Goal: Communication & Community: Answer question/provide support

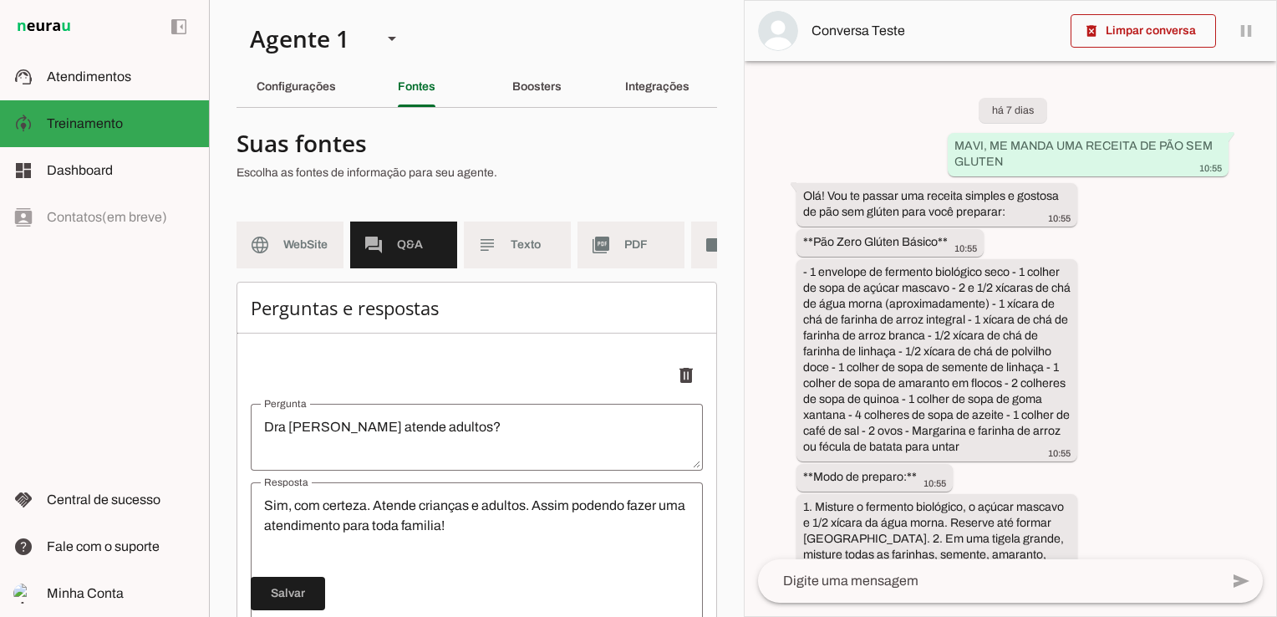
scroll to position [14400, 0]
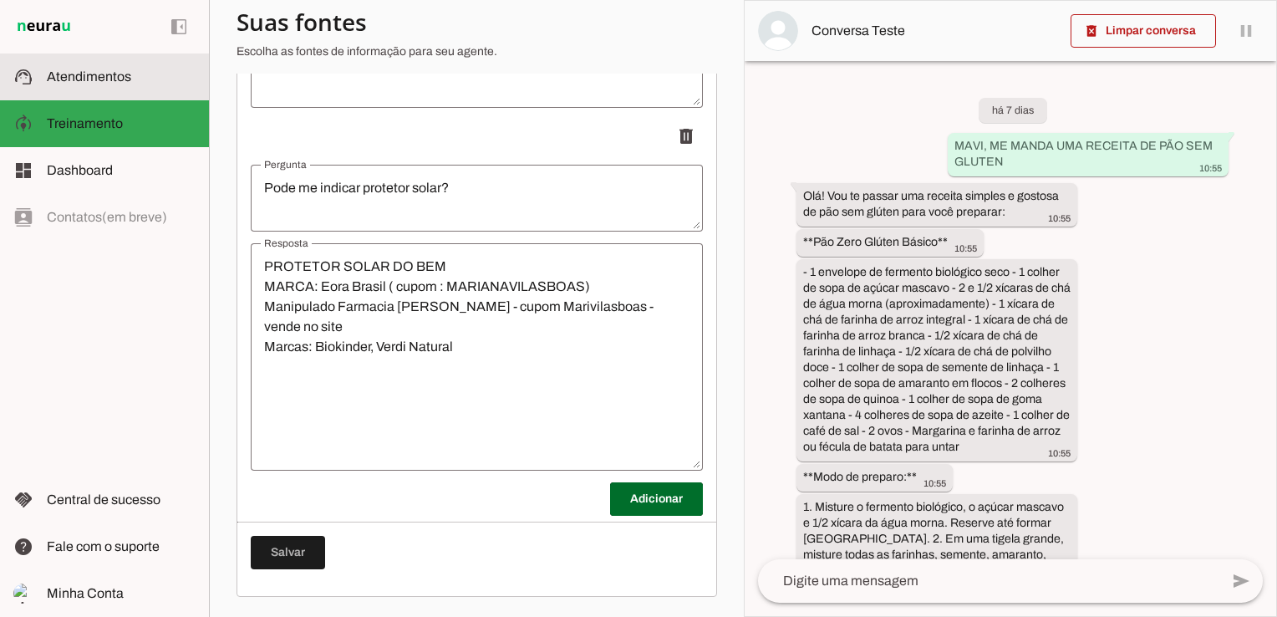
drag, startPoint x: 97, startPoint y: 82, endPoint x: 141, endPoint y: 123, distance: 60.3
click at [97, 82] on span "Atendimentos" at bounding box center [89, 76] width 84 height 14
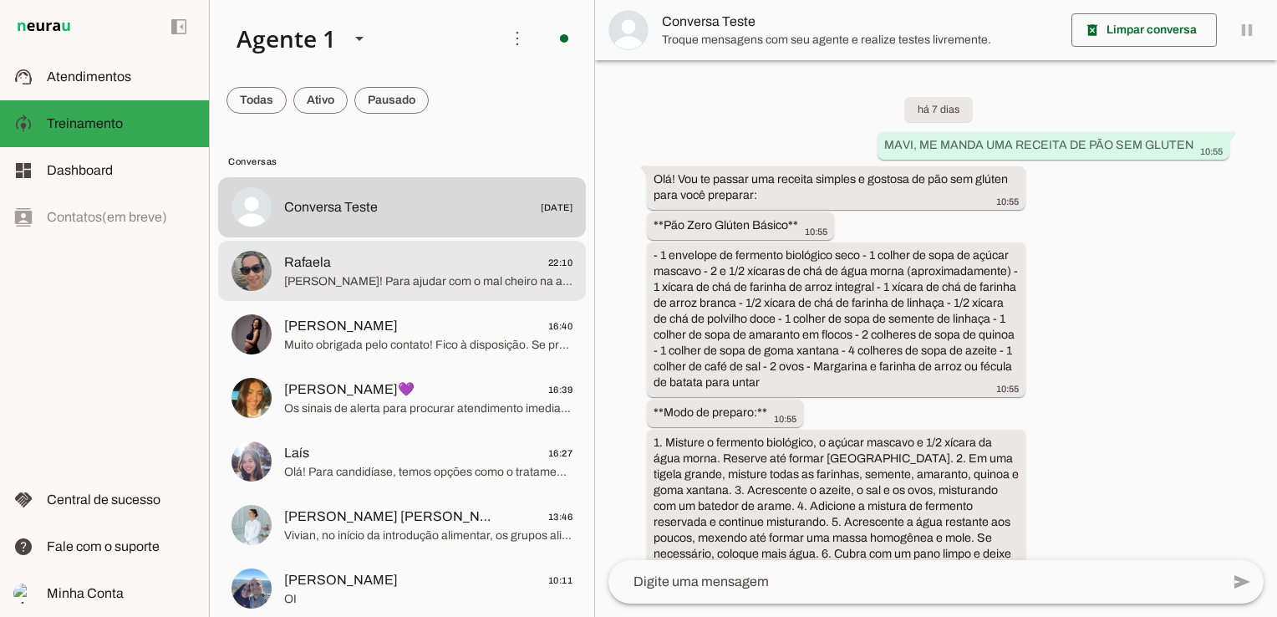
scroll to position [4033, 0]
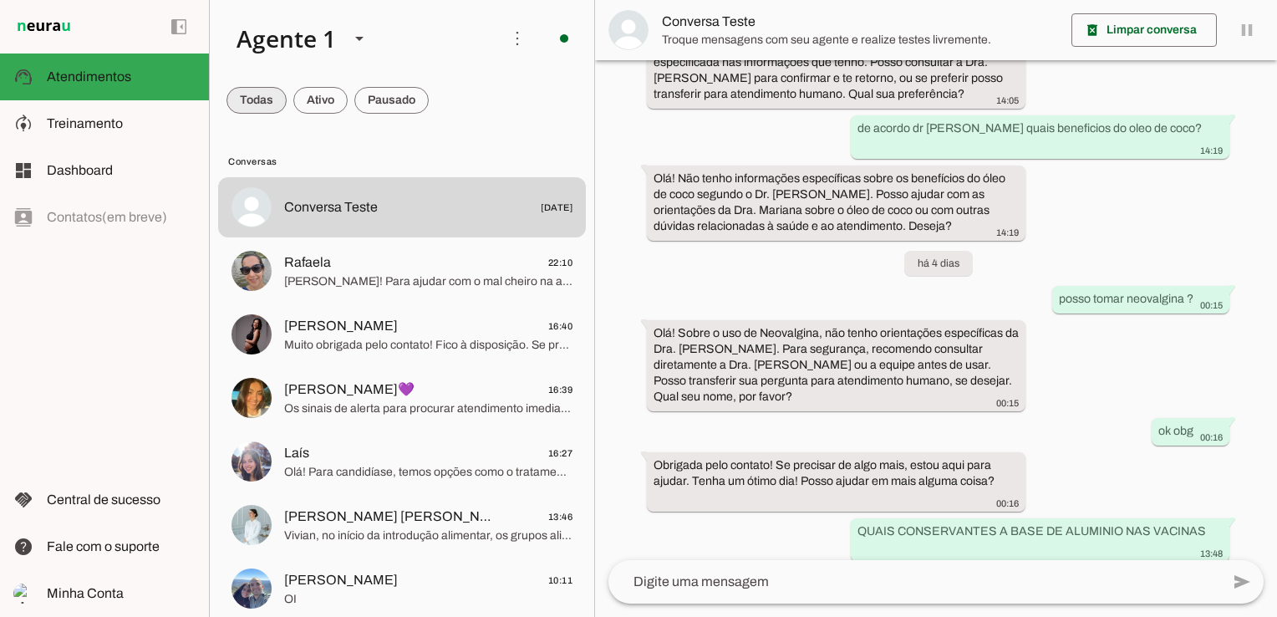
click at [250, 105] on span at bounding box center [257, 100] width 60 height 40
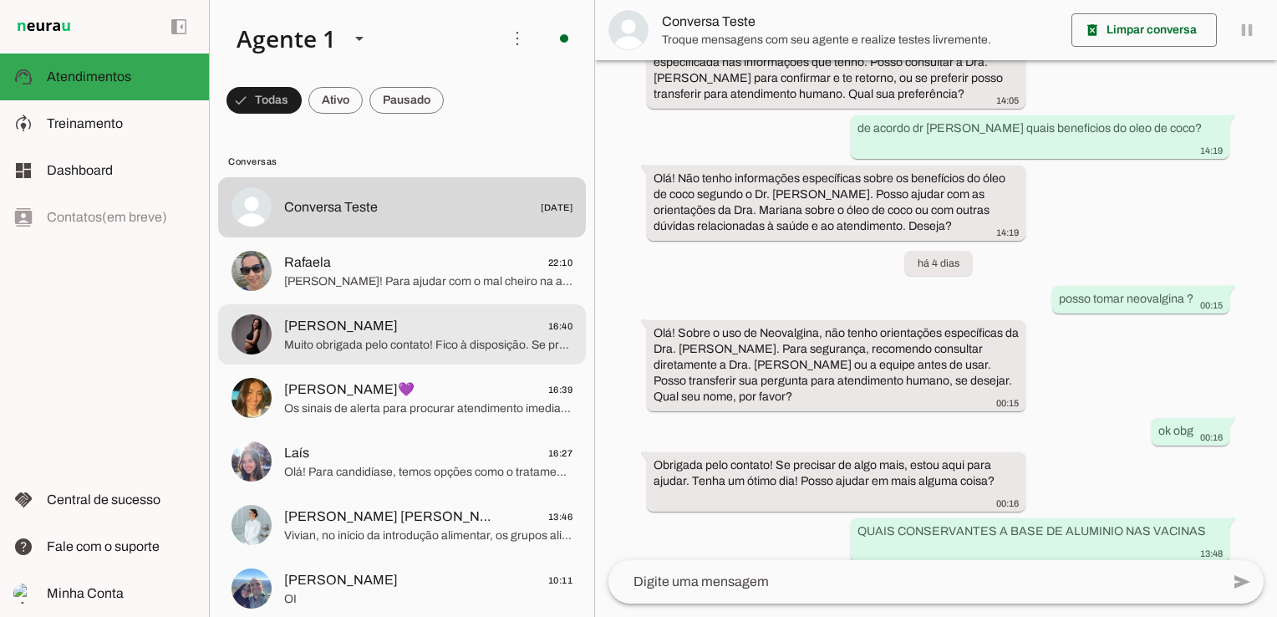
click at [455, 342] on span "Muito obrigada pelo contato! Fico à disposição. Se precisar de algo mais, é só …" at bounding box center [428, 345] width 288 height 17
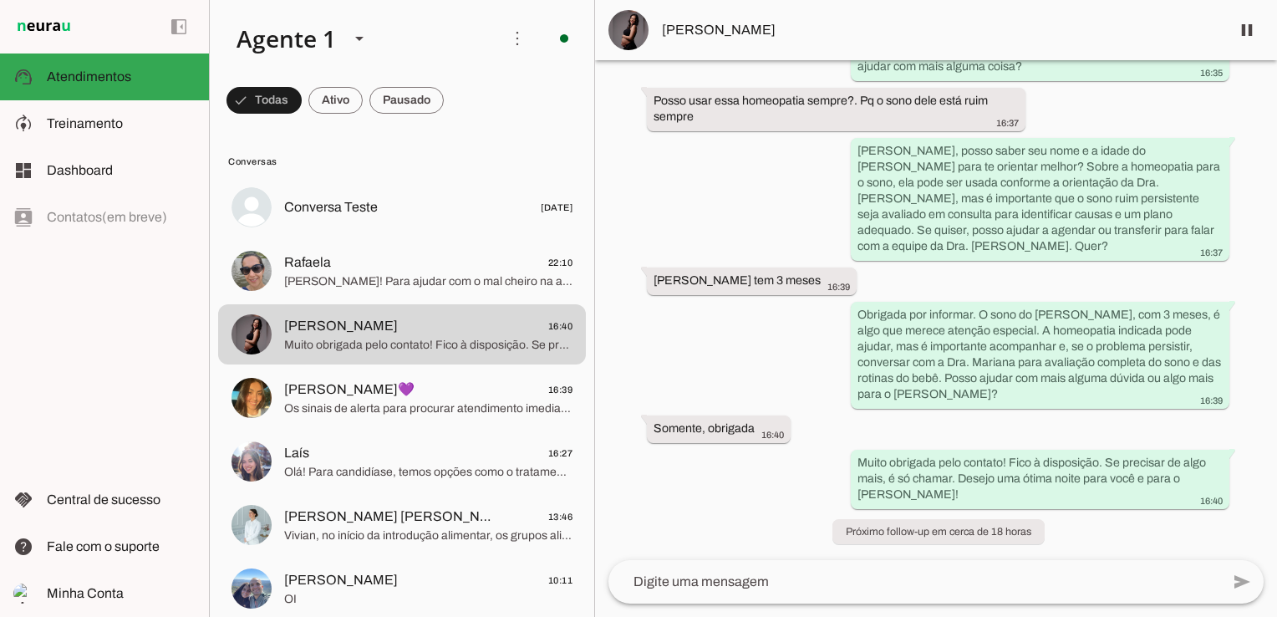
scroll to position [1675, 0]
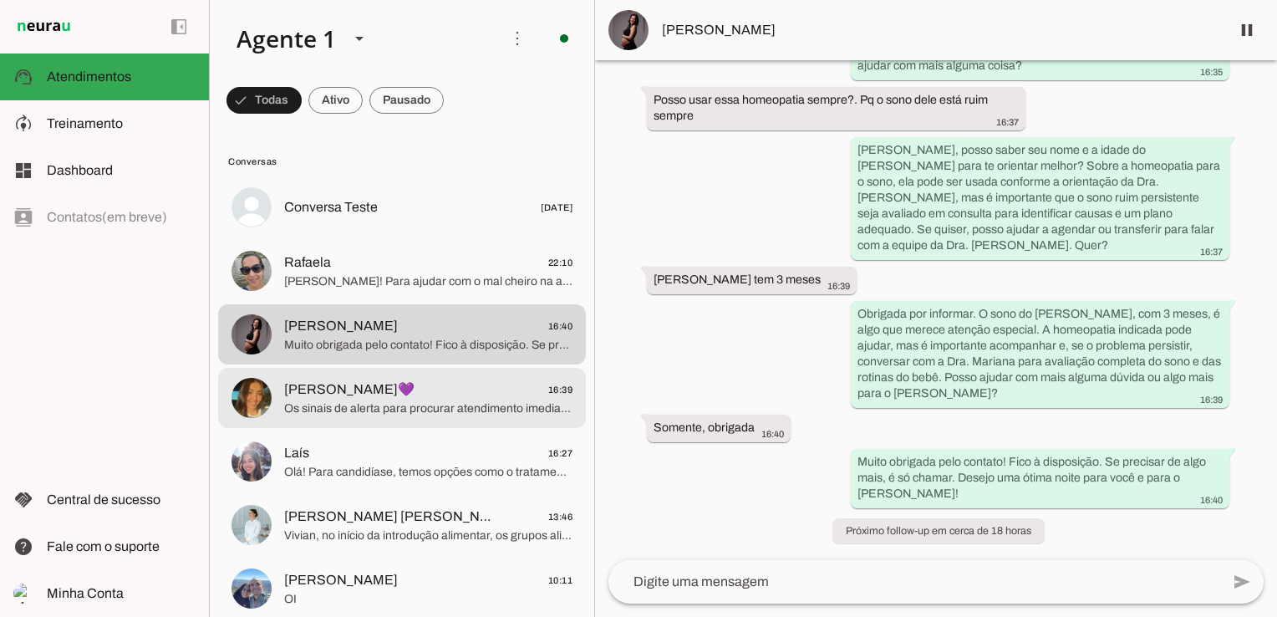
click at [410, 409] on span "Os sinais de alerta para procurar atendimento imediato incluem: - Falta de ar c…" at bounding box center [428, 408] width 288 height 17
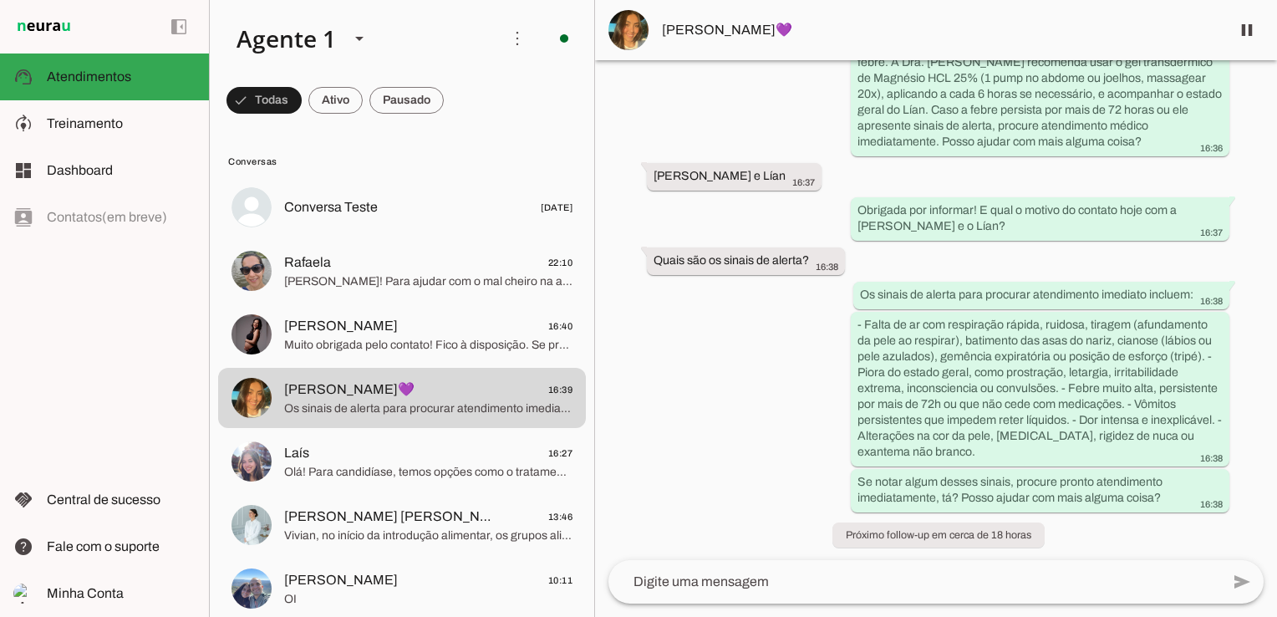
scroll to position [1338, 0]
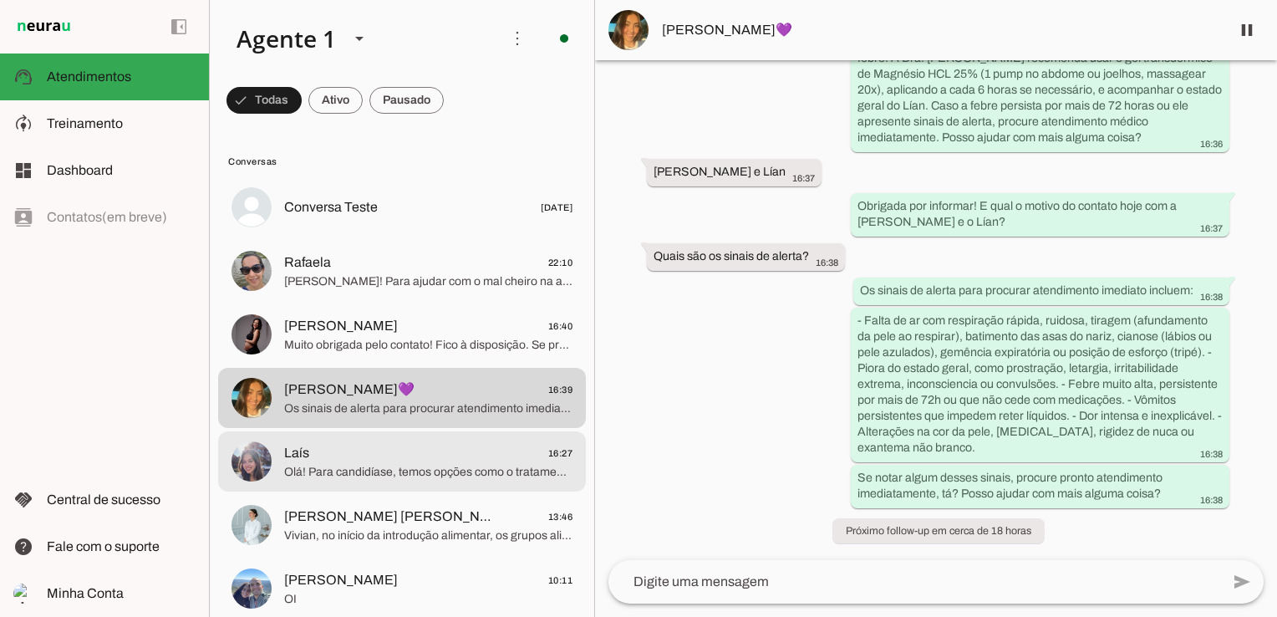
click at [430, 460] on span "Laís 16:27" at bounding box center [428, 453] width 288 height 21
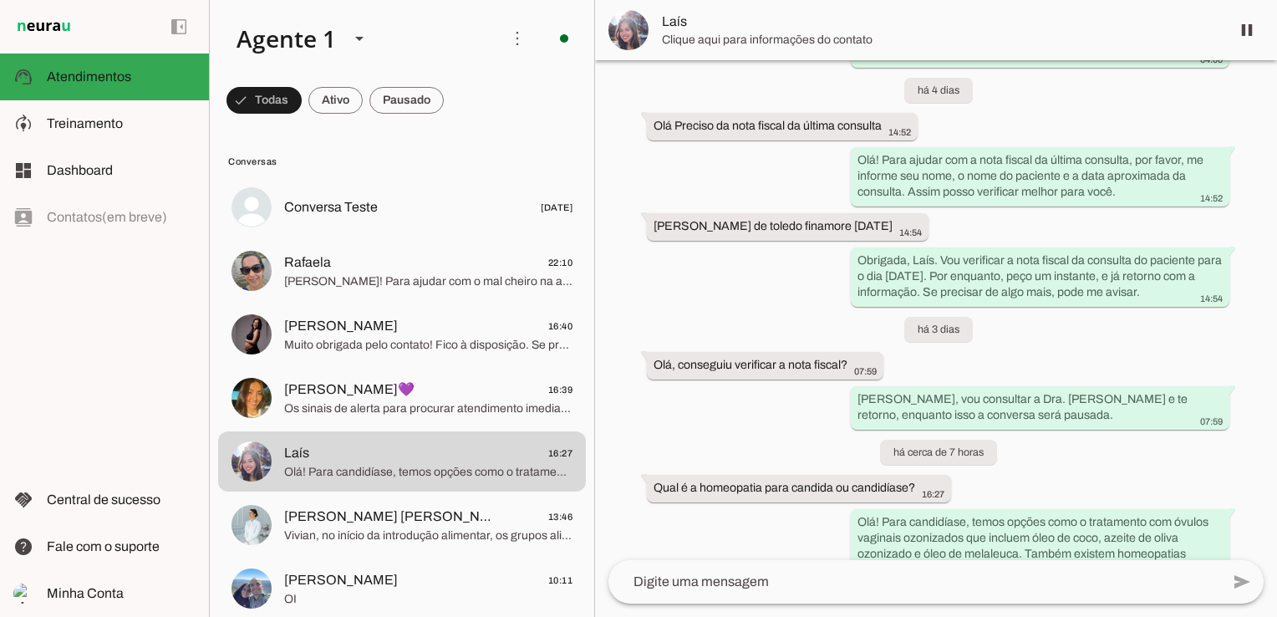
scroll to position [3738, 0]
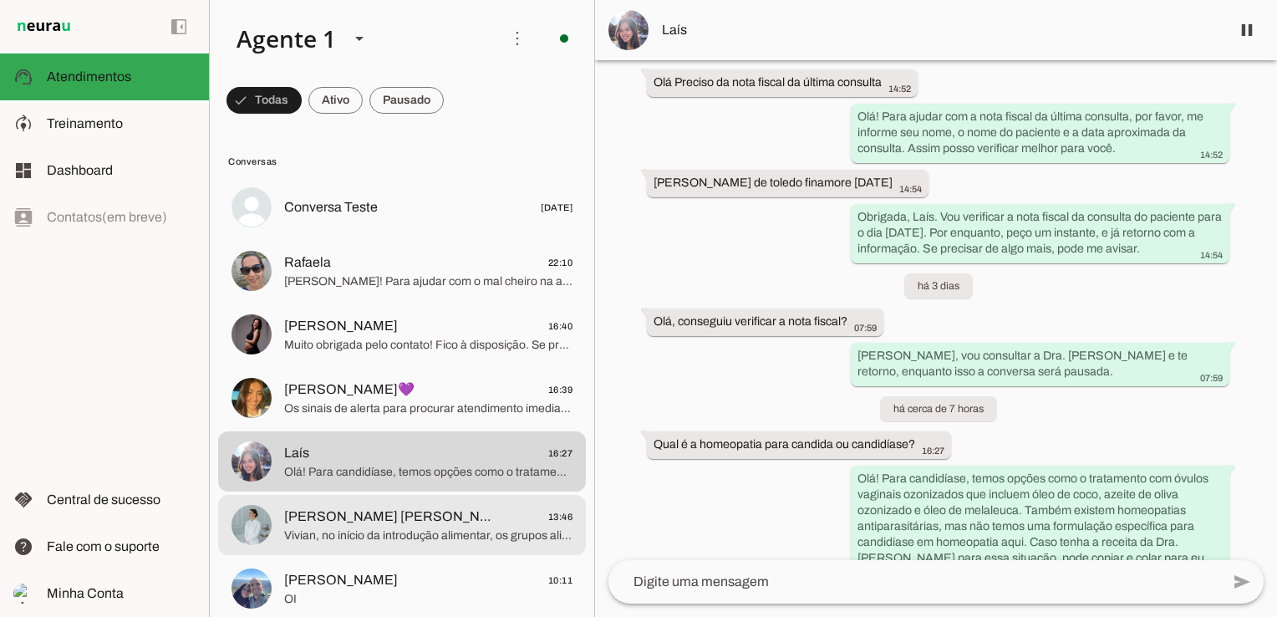
click at [476, 517] on span "[PERSON_NAME] [PERSON_NAME] 13:46" at bounding box center [428, 517] width 288 height 21
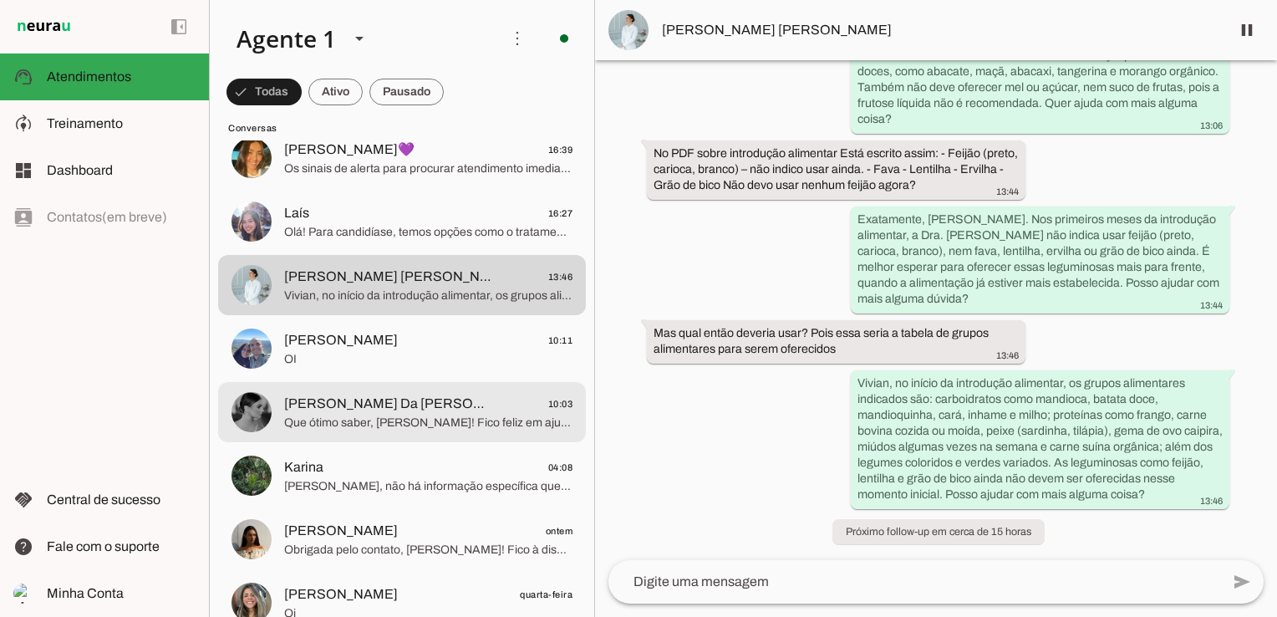
scroll to position [251, 0]
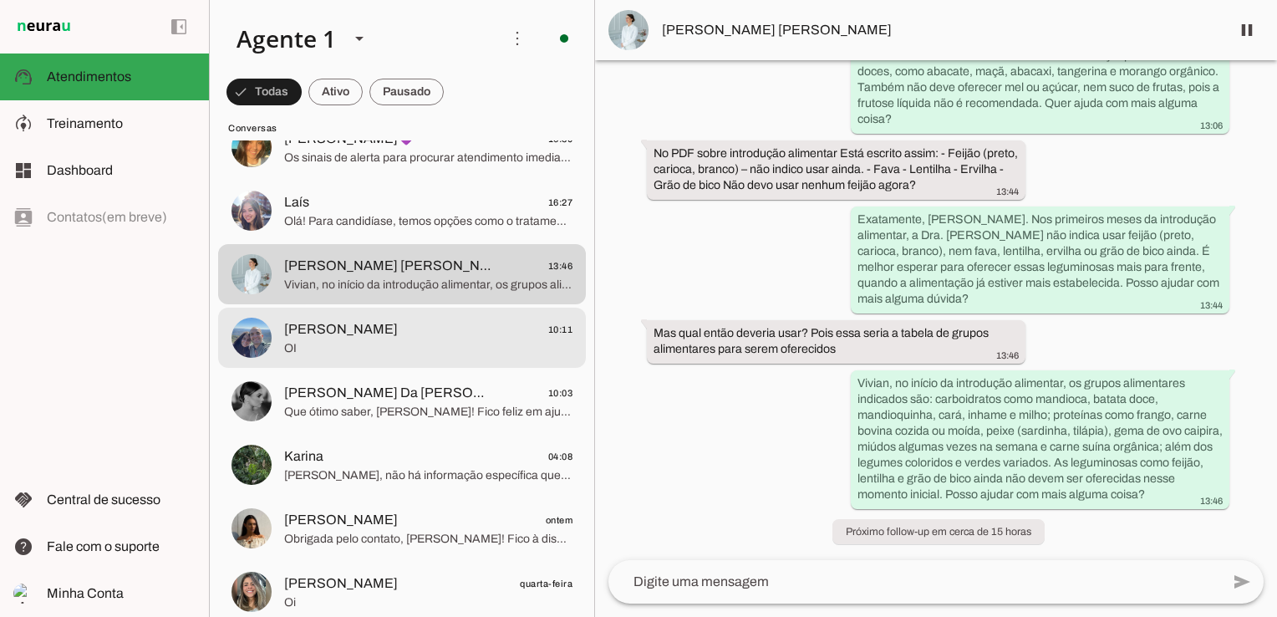
click at [401, 346] on span "OI" at bounding box center [428, 348] width 288 height 17
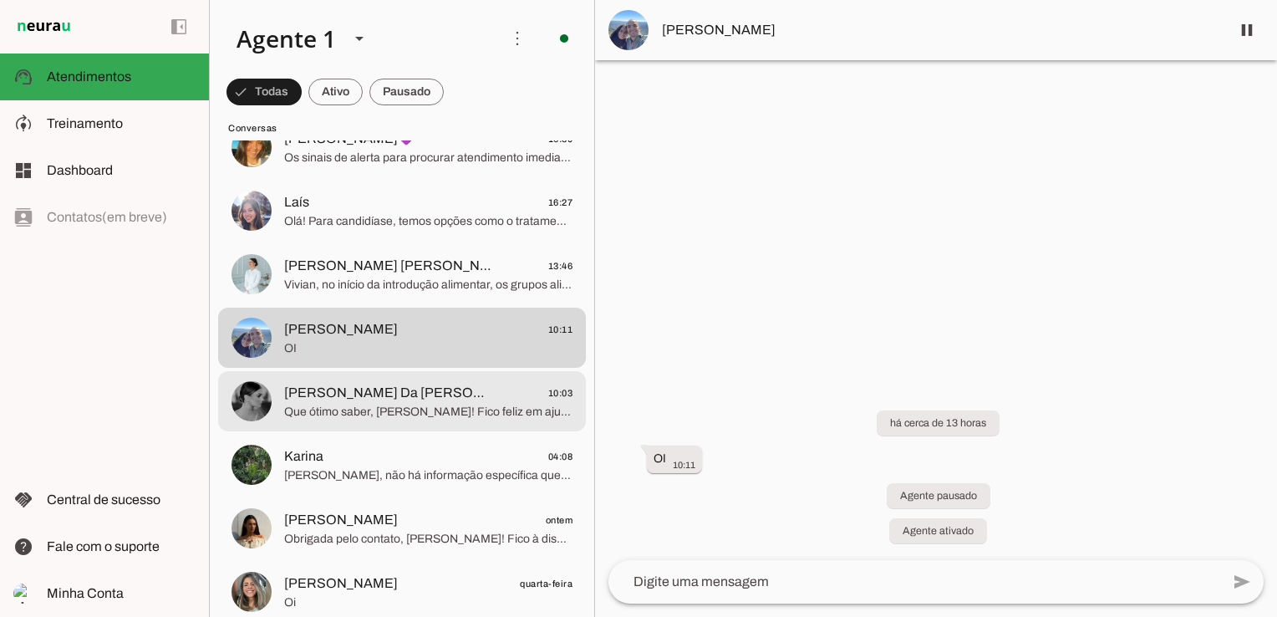
click at [410, 395] on span "[PERSON_NAME] Da [PERSON_NAME]" at bounding box center [387, 393] width 207 height 20
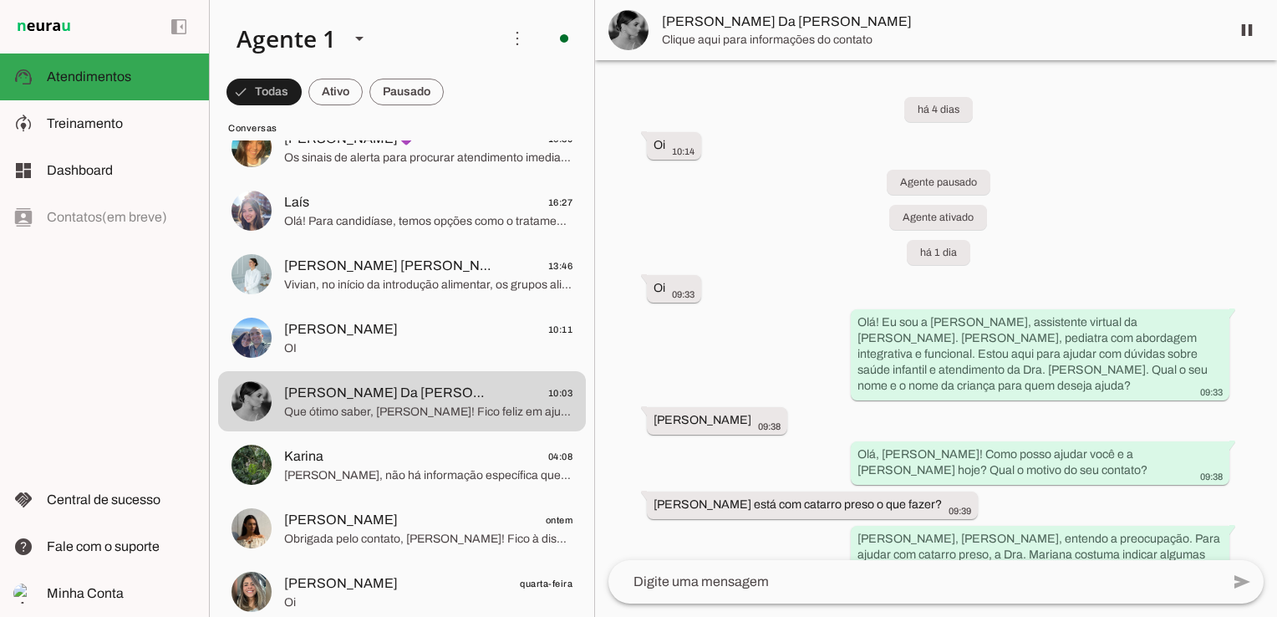
scroll to position [492, 0]
